Goal: Information Seeking & Learning: Check status

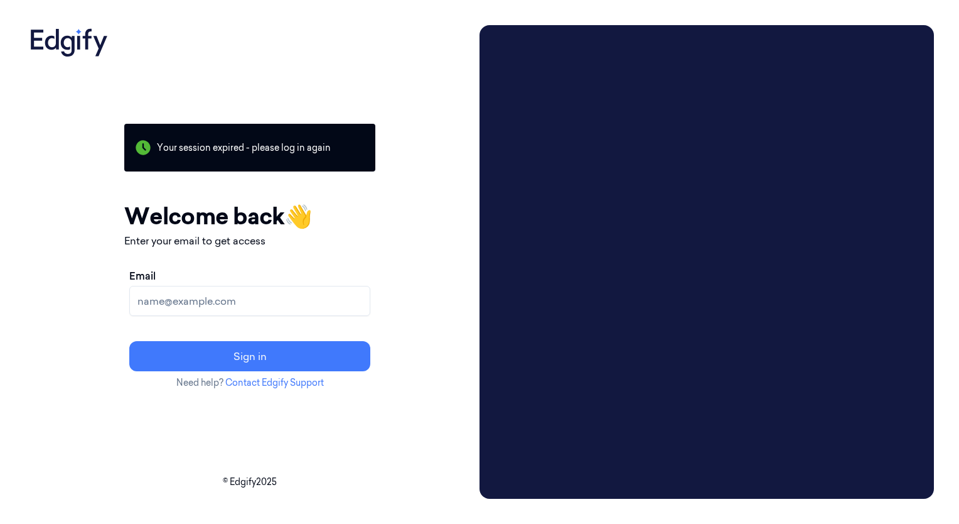
click at [314, 294] on input "Email" at bounding box center [249, 301] width 241 height 30
type input "vs6993@zebra.com"
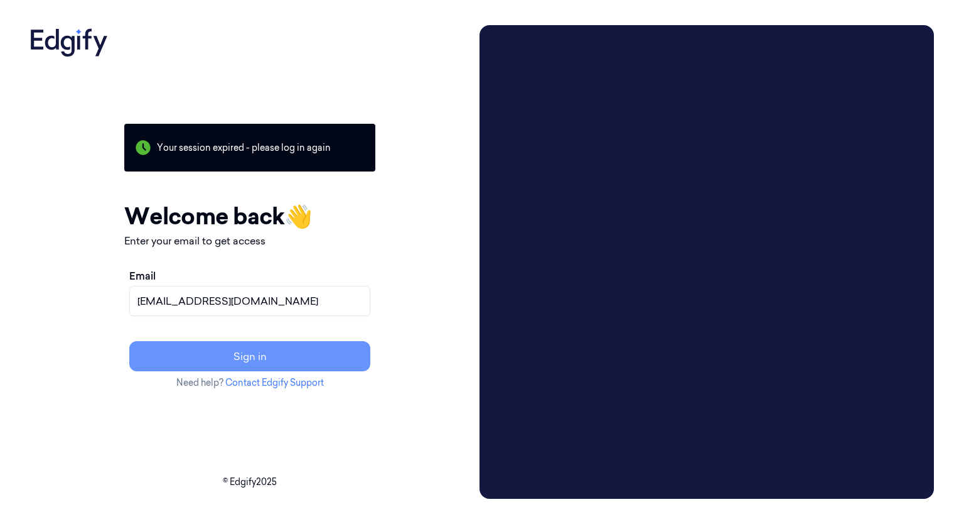
click at [277, 359] on button "Sign in" at bounding box center [249, 356] width 241 height 30
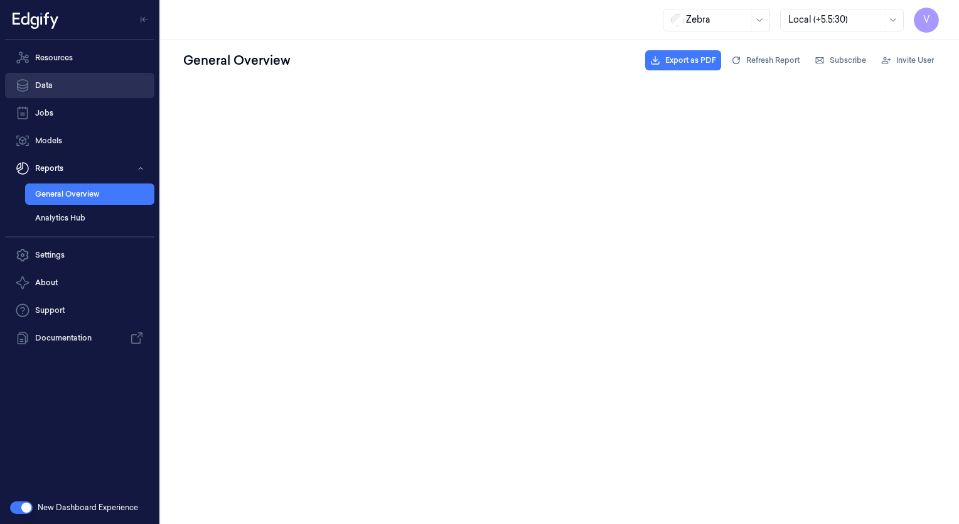
click at [70, 92] on link "Data" at bounding box center [79, 85] width 149 height 25
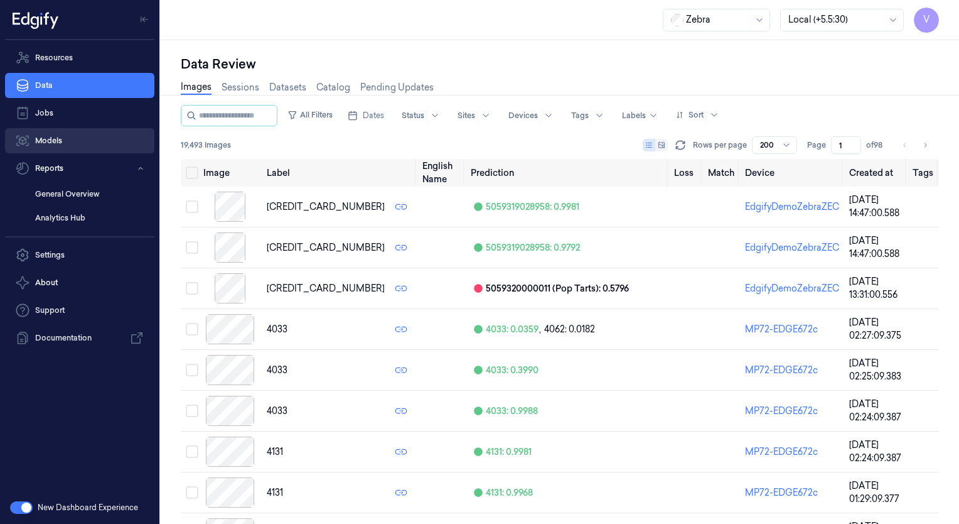
click at [88, 152] on link "Models" at bounding box center [79, 140] width 149 height 25
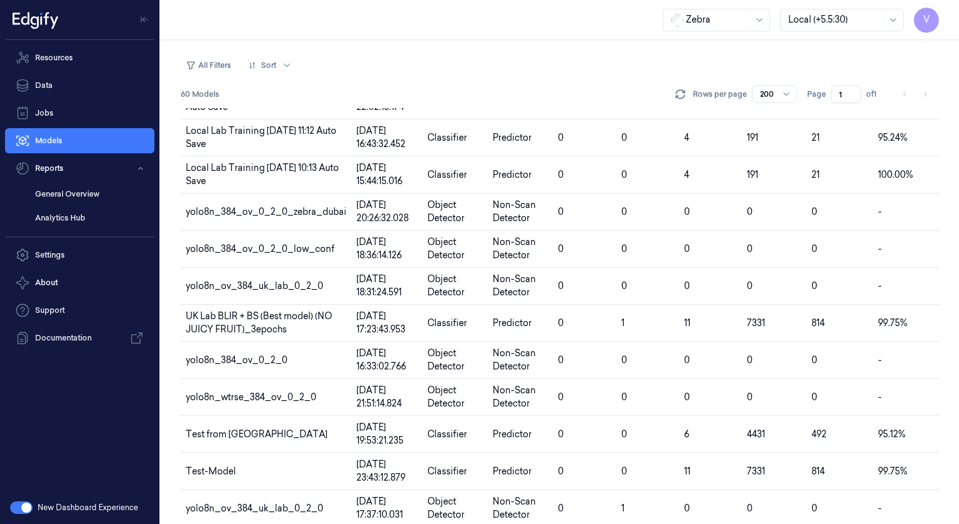
scroll to position [537, 0]
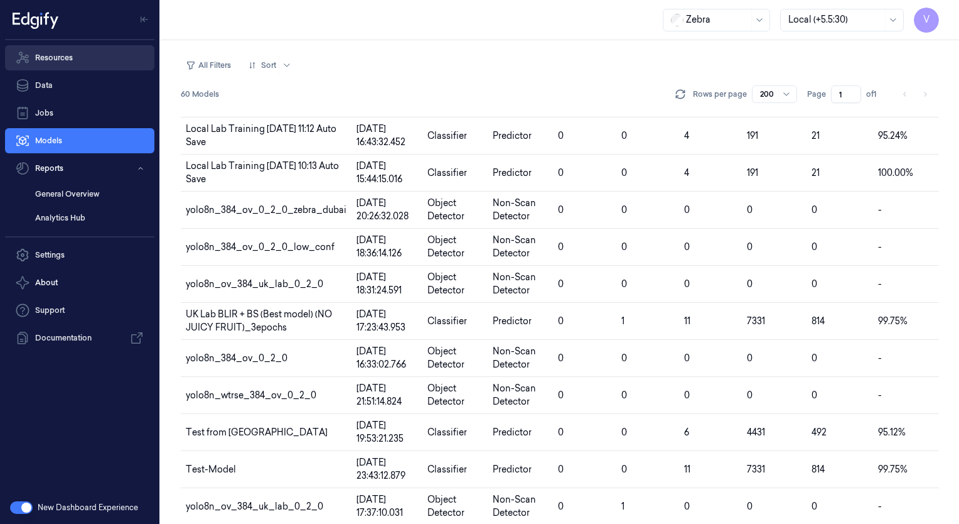
click at [98, 48] on link "Resources" at bounding box center [79, 57] width 149 height 25
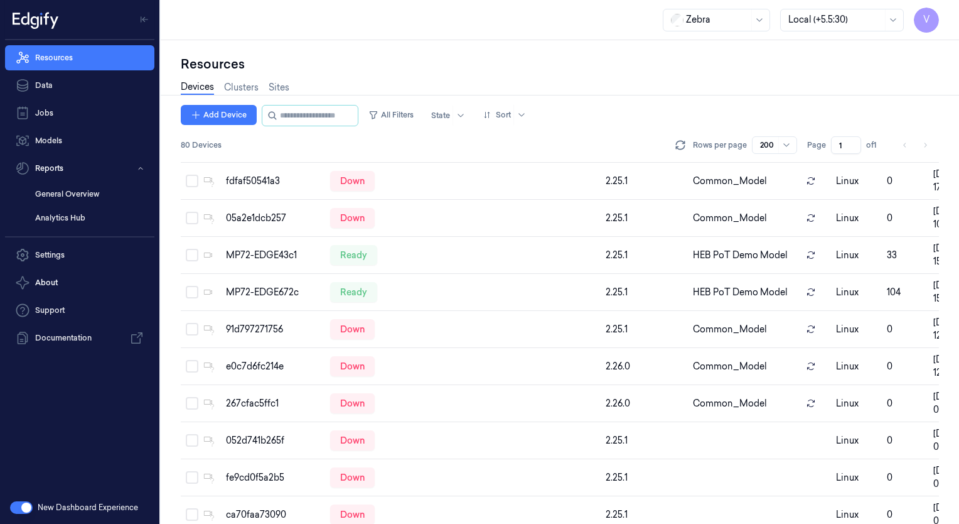
scroll to position [1305, 0]
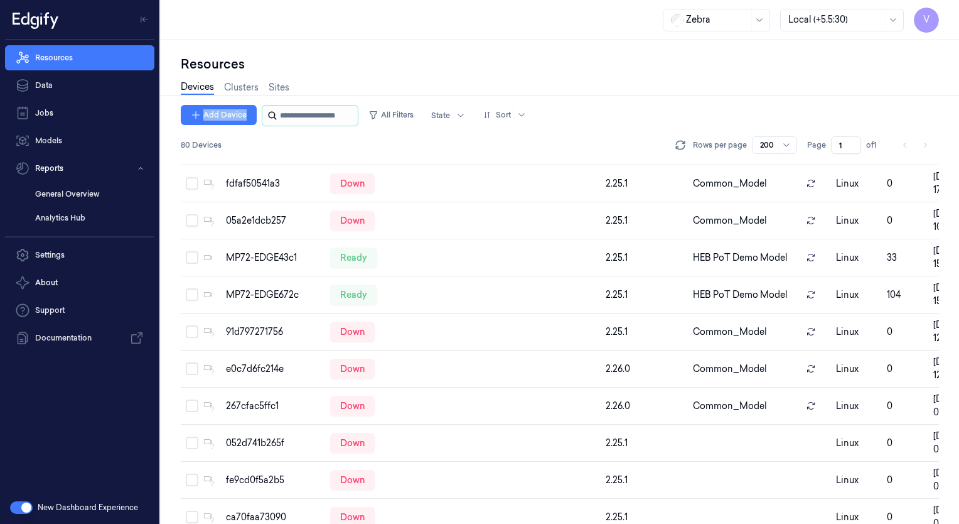
drag, startPoint x: 330, startPoint y: 104, endPoint x: 327, endPoint y: 114, distance: 11.1
click at [327, 114] on div "Resources Devices Clusters Sites Add Device All Filters State Sort 80 Devices R…" at bounding box center [560, 289] width 758 height 468
click at [327, 114] on input "string" at bounding box center [317, 115] width 75 height 20
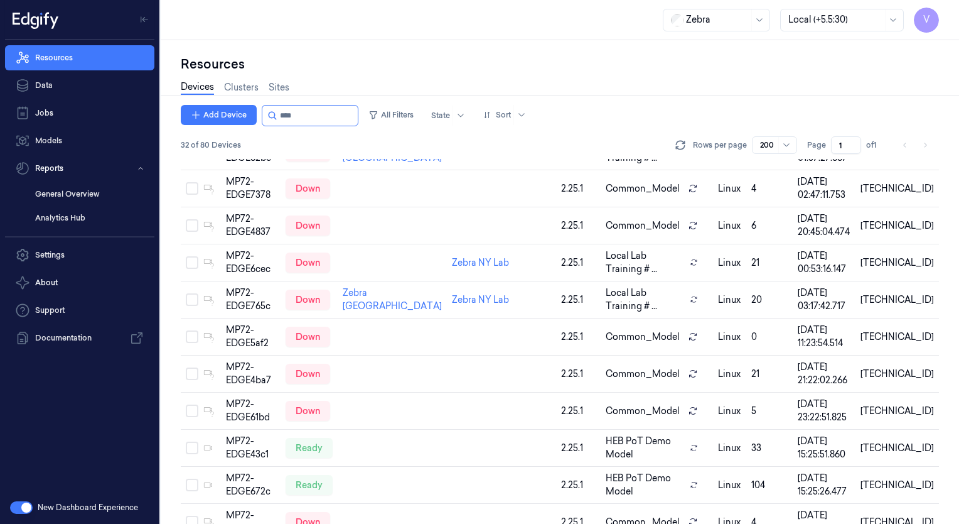
scroll to position [427, 0]
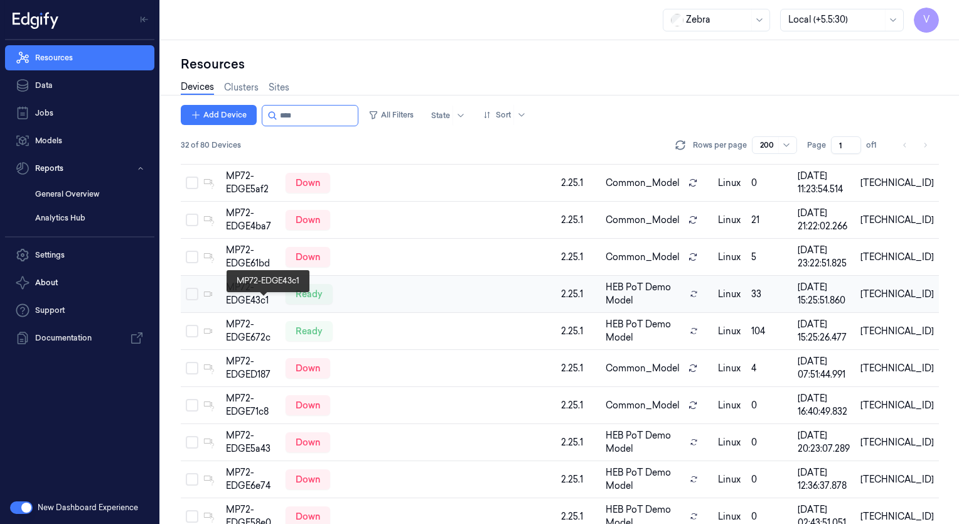
type input "****"
click at [268, 307] on div "MP72-EDGE43c1" at bounding box center [250, 294] width 49 height 26
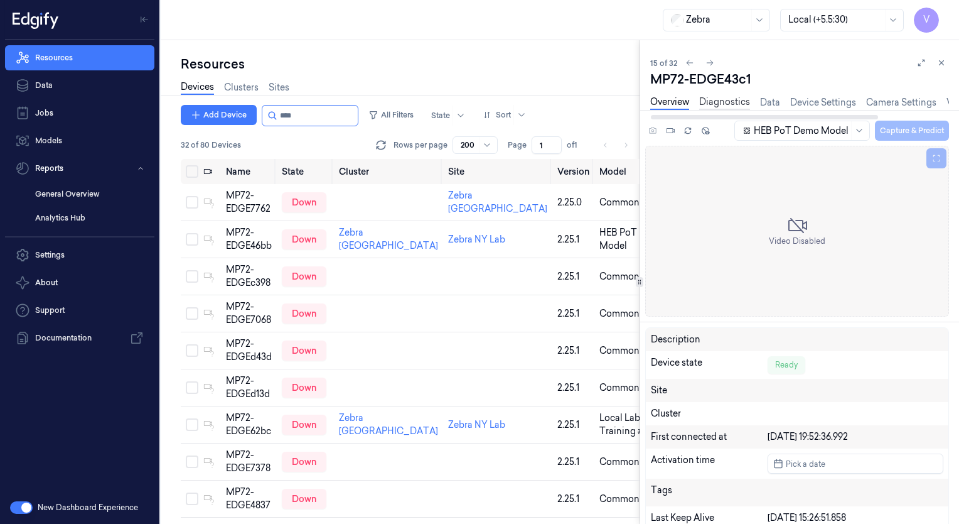
click at [736, 104] on link "Diagnostics" at bounding box center [724, 102] width 51 height 14
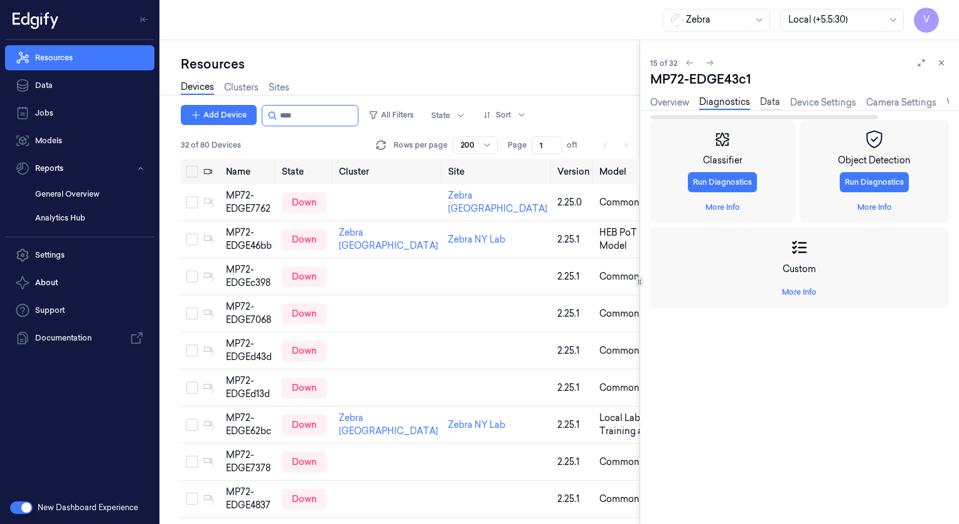
click at [768, 104] on link "Data" at bounding box center [770, 102] width 20 height 14
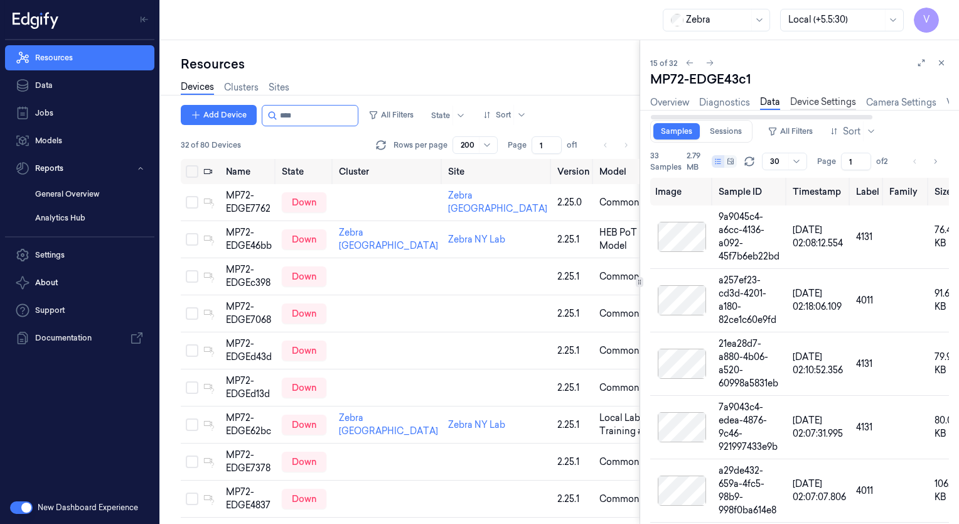
click at [817, 104] on link "Device Settings" at bounding box center [823, 102] width 66 height 14
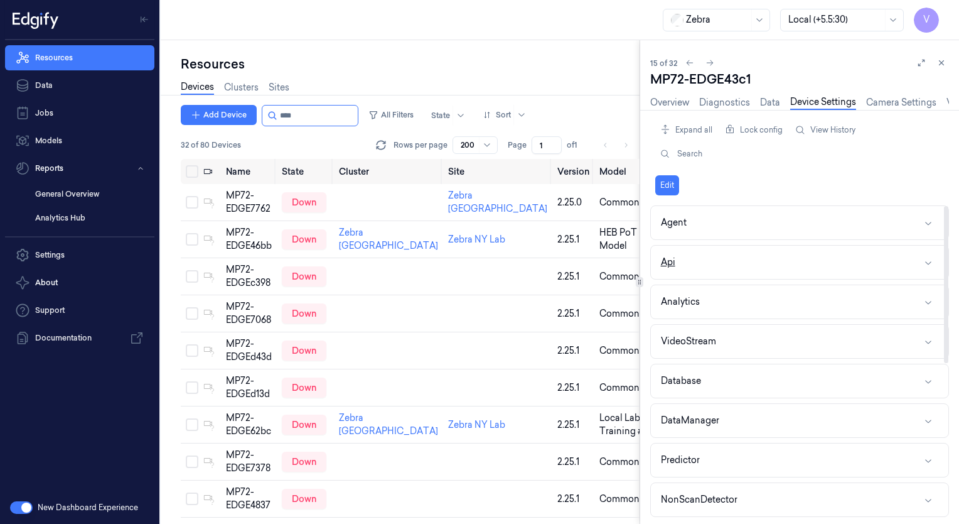
click at [933, 262] on icon "button" at bounding box center [929, 262] width 10 height 10
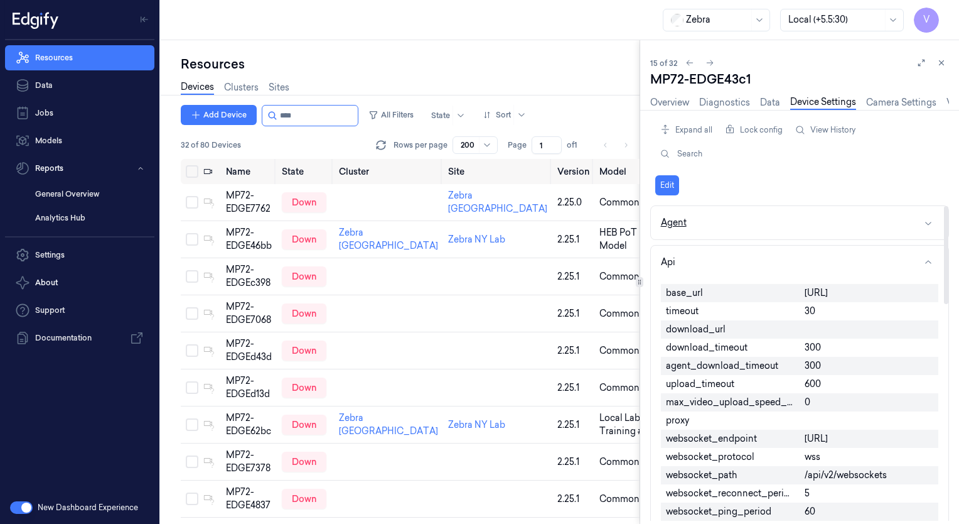
click at [929, 222] on icon "button" at bounding box center [929, 223] width 10 height 10
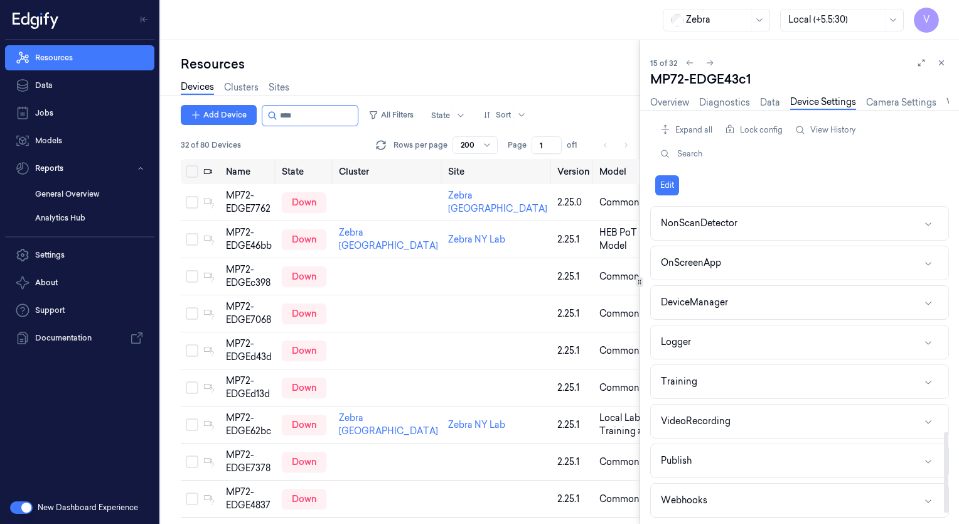
scroll to position [879, 0]
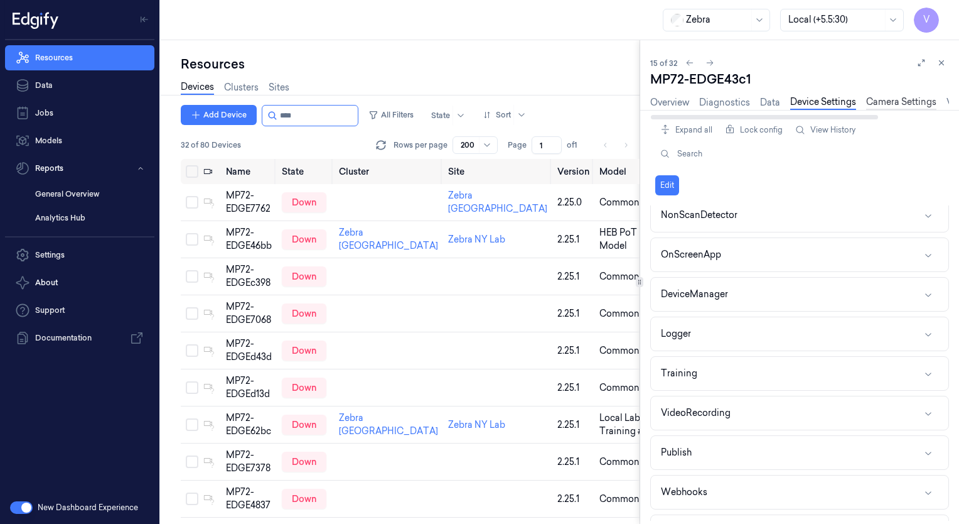
click at [892, 96] on link "Camera Settings" at bounding box center [901, 102] width 70 height 14
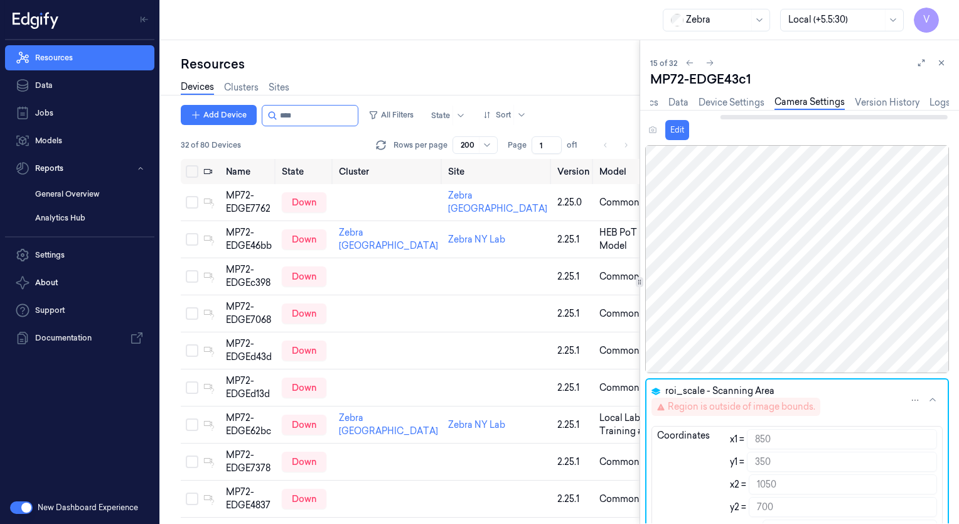
scroll to position [0, 91]
click at [879, 104] on link "Version History" at bounding box center [888, 102] width 65 height 14
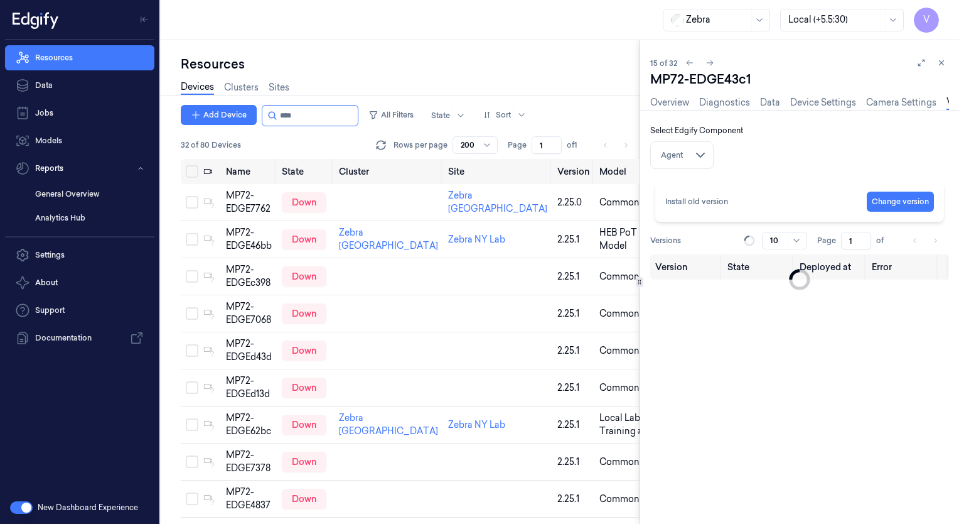
scroll to position [0, 61]
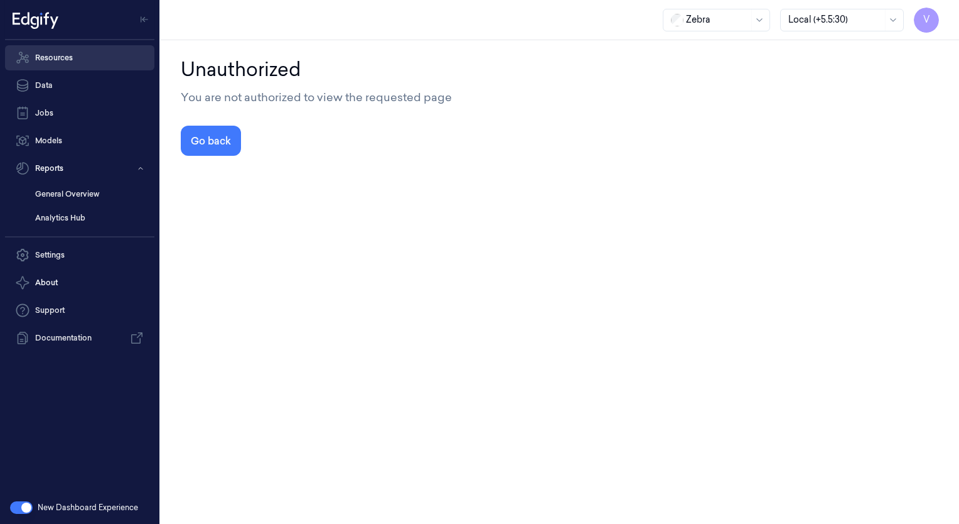
click at [32, 59] on link "Resources" at bounding box center [79, 57] width 149 height 25
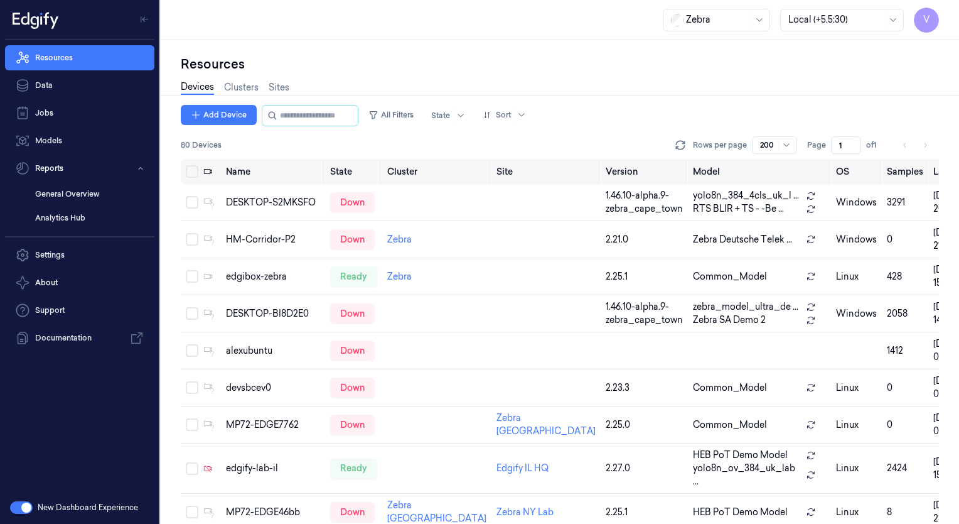
click at [617, 43] on div "Resources Devices Clusters Sites Add Device All Filters State Sort 80 Devices R…" at bounding box center [560, 281] width 799 height 483
click at [497, 80] on div "Devices Clusters Sites" at bounding box center [560, 89] width 758 height 32
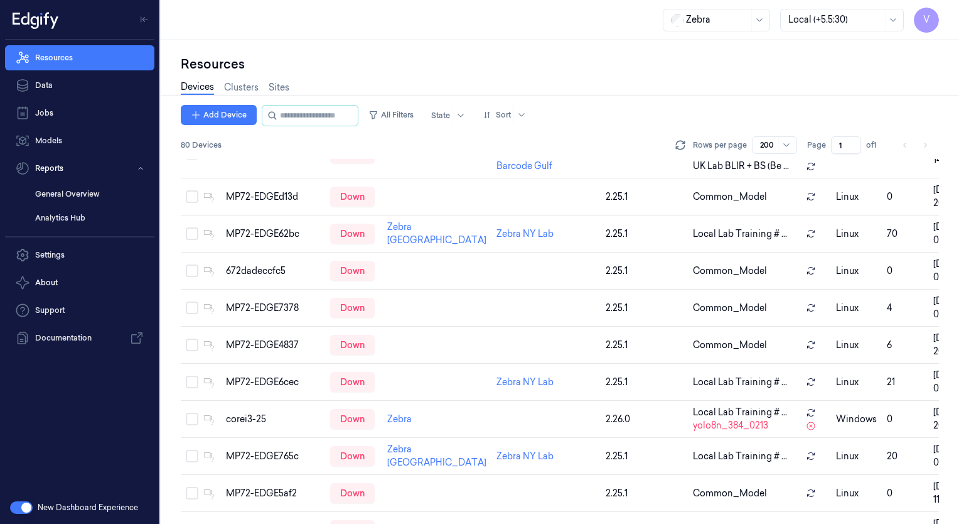
scroll to position [737, 0]
click at [674, 87] on div "Devices Clusters Sites" at bounding box center [560, 89] width 758 height 32
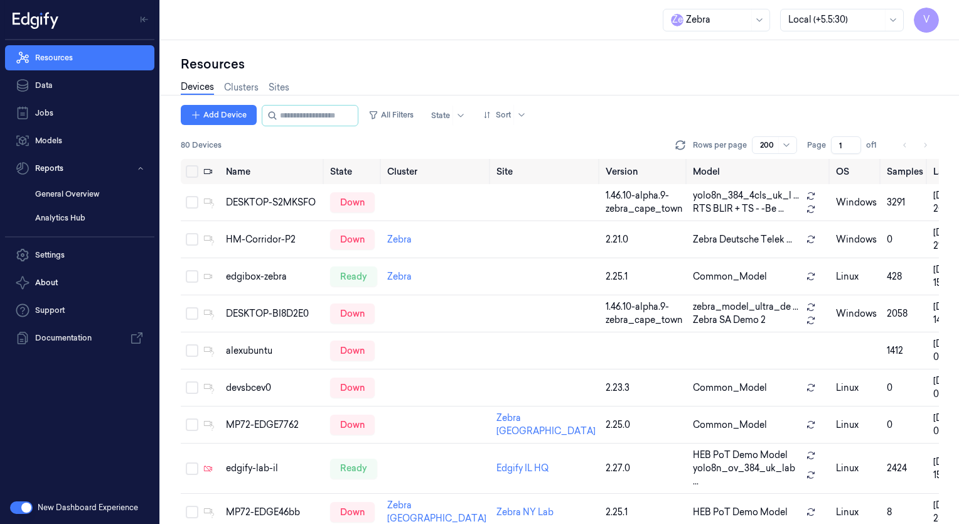
click at [502, 64] on div "Resources" at bounding box center [560, 64] width 758 height 18
click at [552, 63] on div "Resources" at bounding box center [560, 64] width 758 height 18
